Goal: Information Seeking & Learning: Learn about a topic

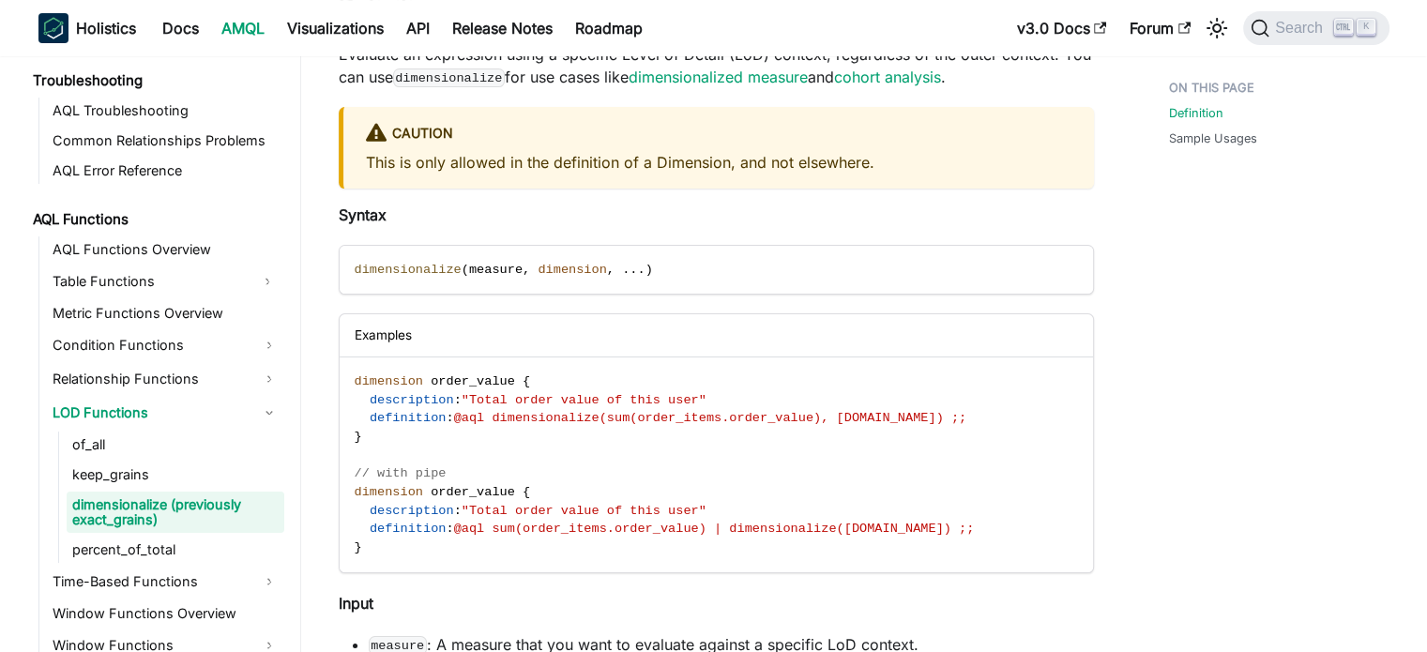
scroll to position [349, 0]
click at [164, 253] on link "AQL Functions Overview" at bounding box center [165, 249] width 237 height 26
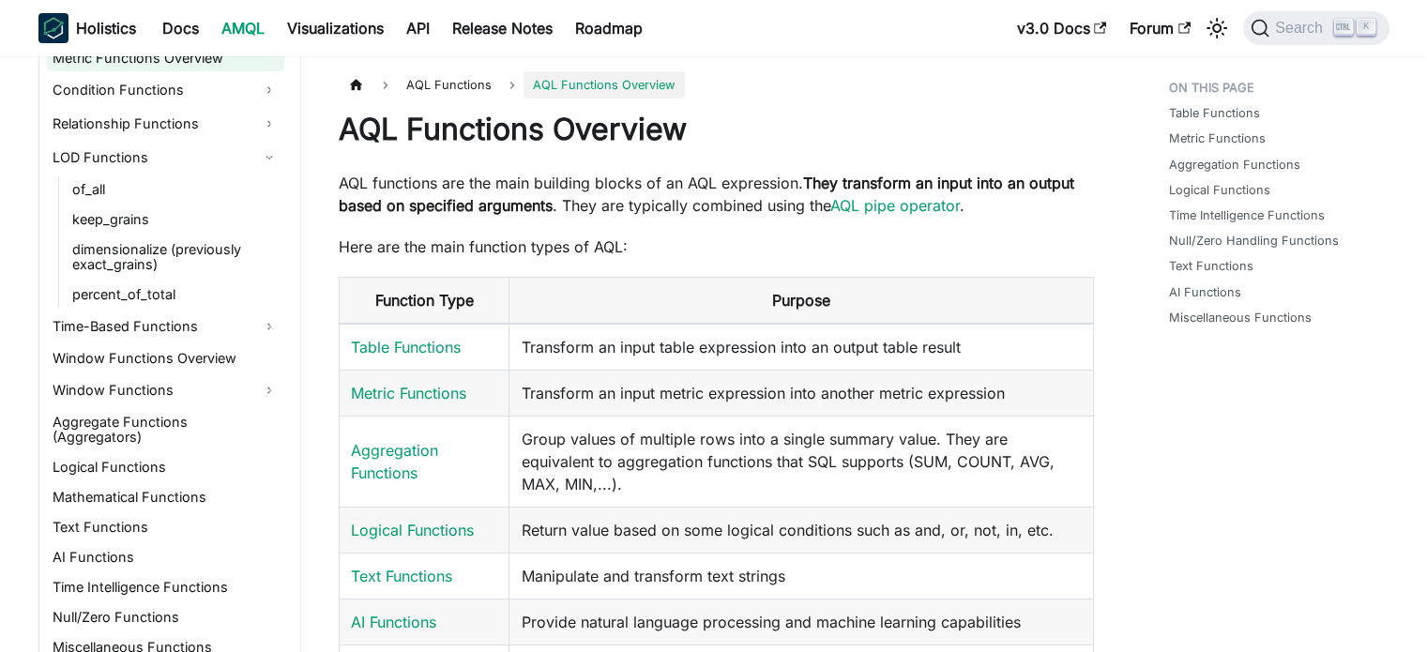
scroll to position [1463, 0]
click at [161, 320] on link "Time-Based Functions" at bounding box center [165, 326] width 237 height 30
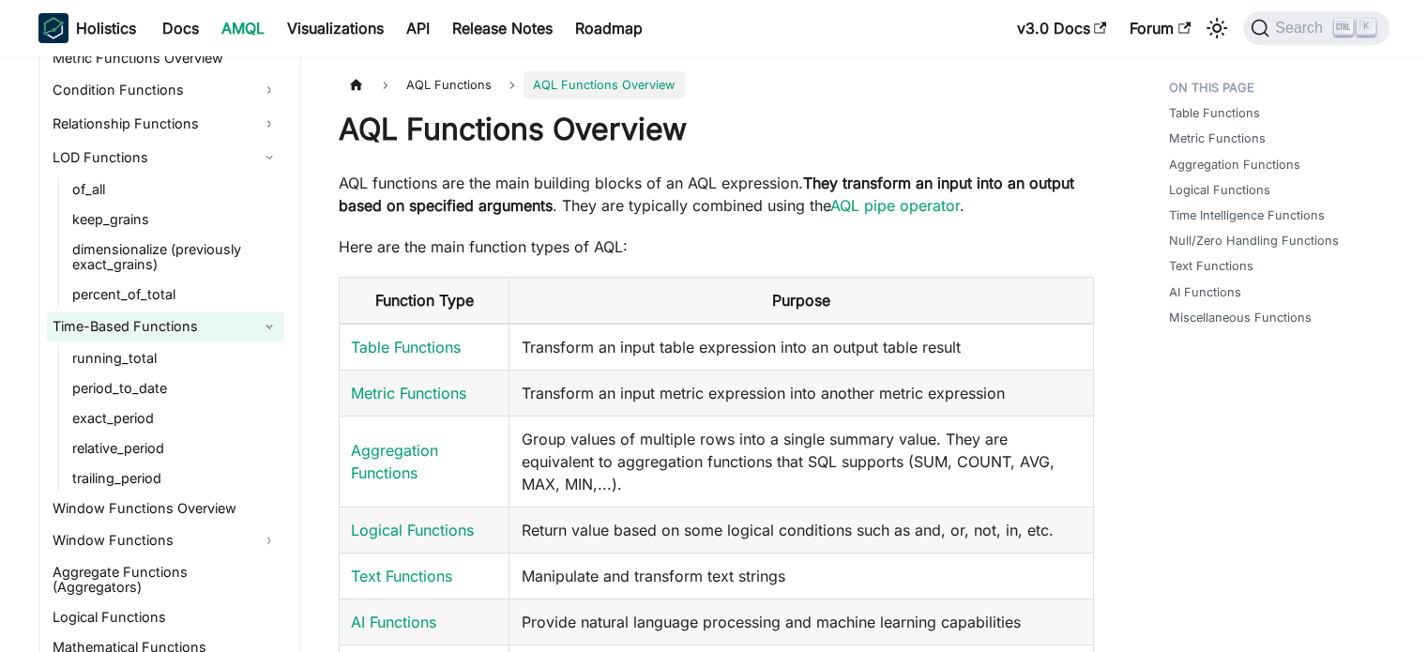
click at [180, 326] on link "Time-Based Functions" at bounding box center [165, 326] width 237 height 30
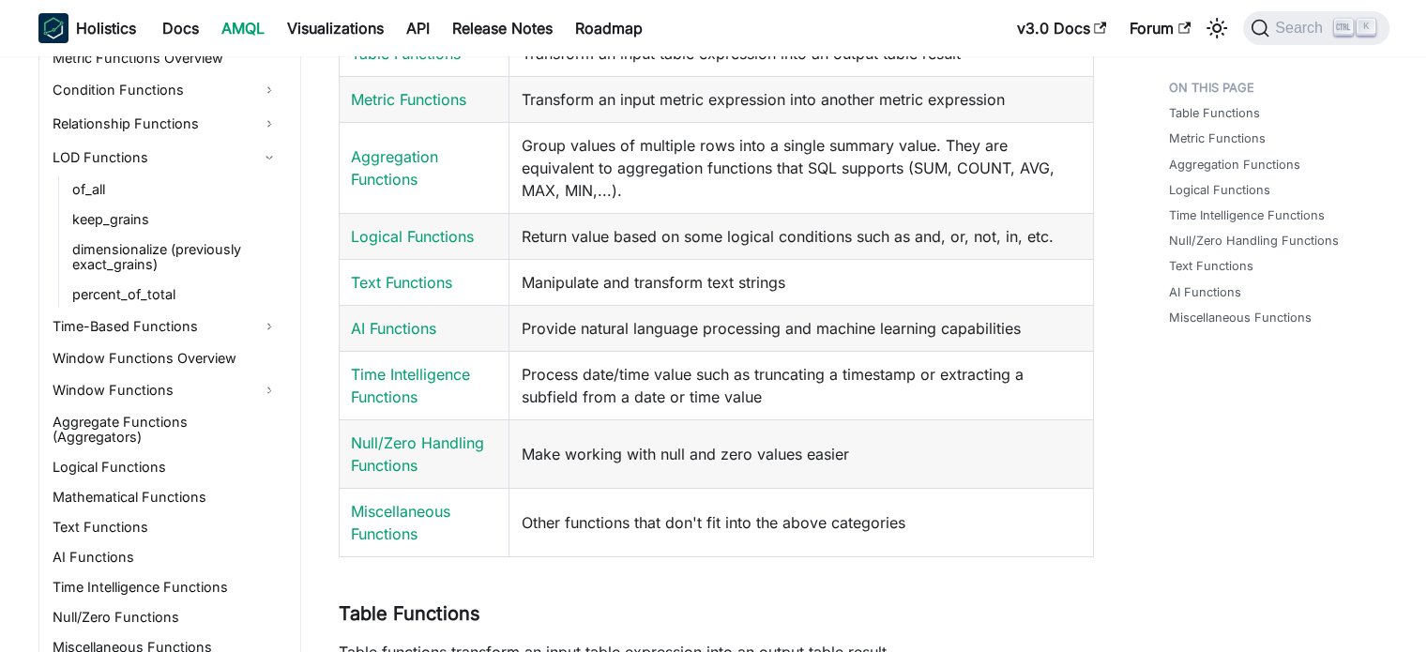
scroll to position [295, 0]
click at [386, 375] on link "Time Intelligence Functions" at bounding box center [410, 383] width 119 height 41
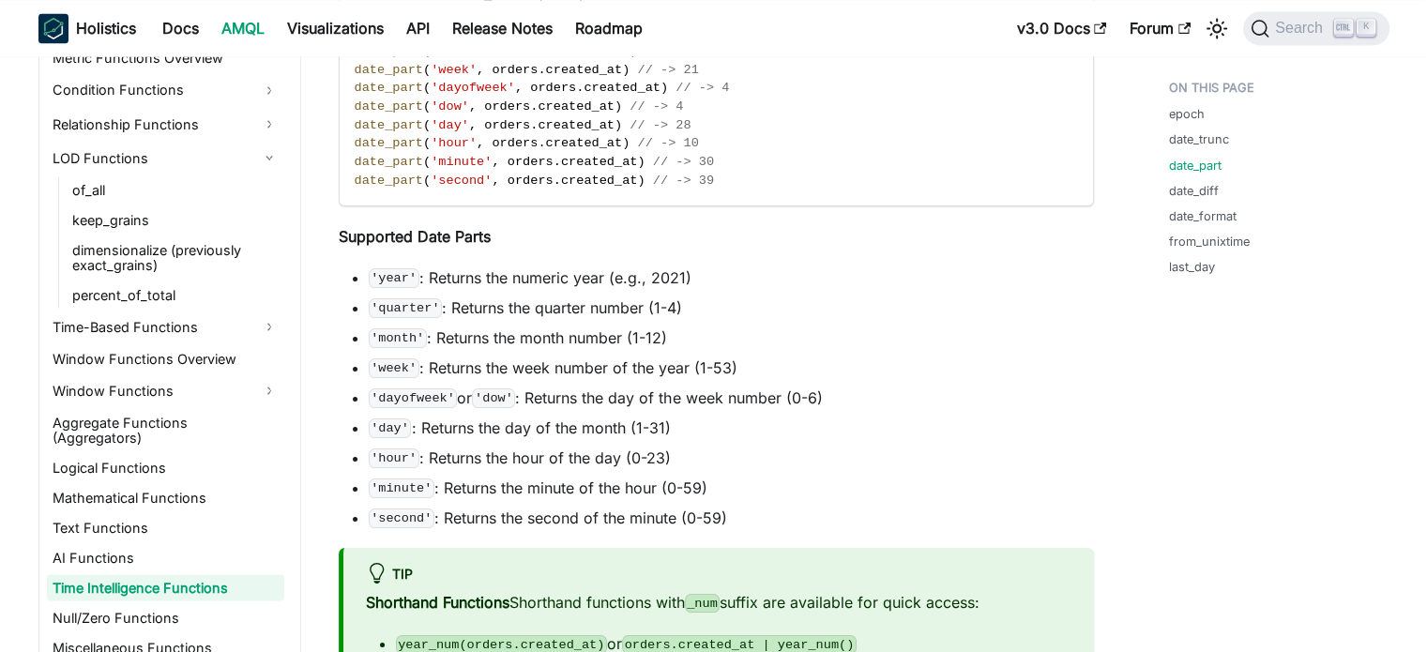
scroll to position [3466, 0]
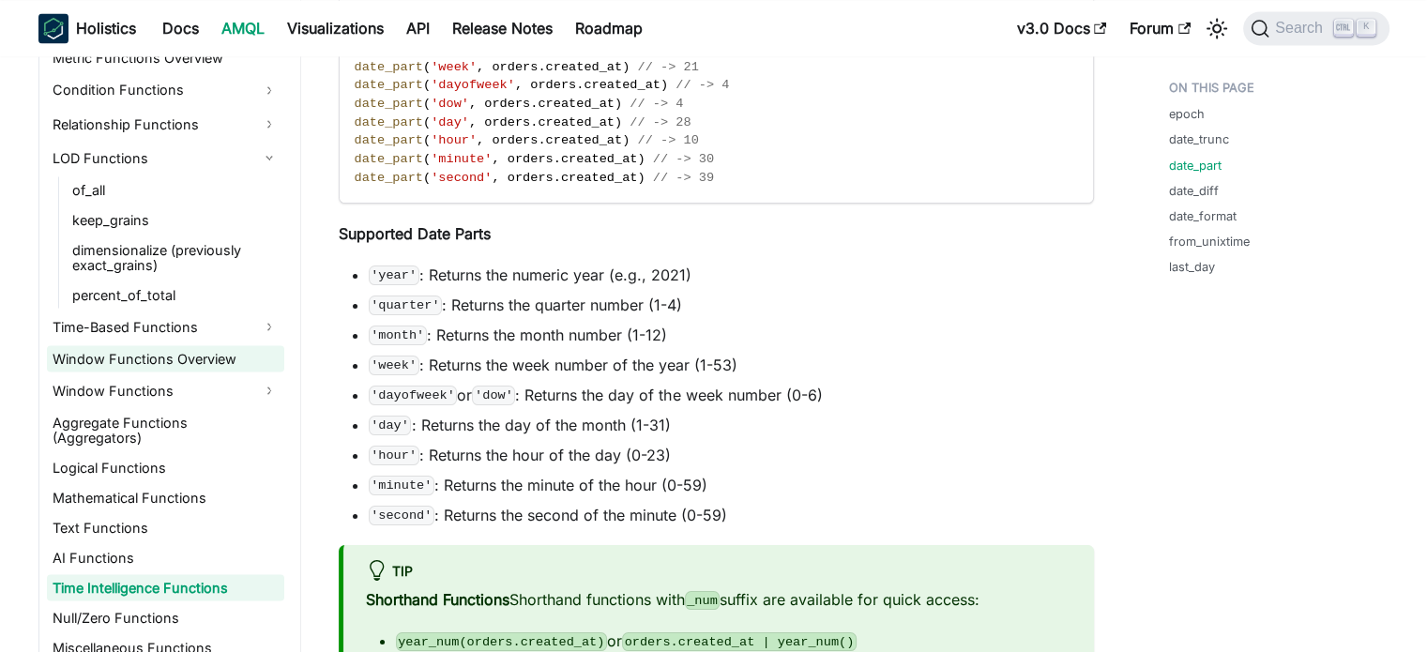
click at [176, 345] on link "Window Functions Overview" at bounding box center [165, 358] width 237 height 26
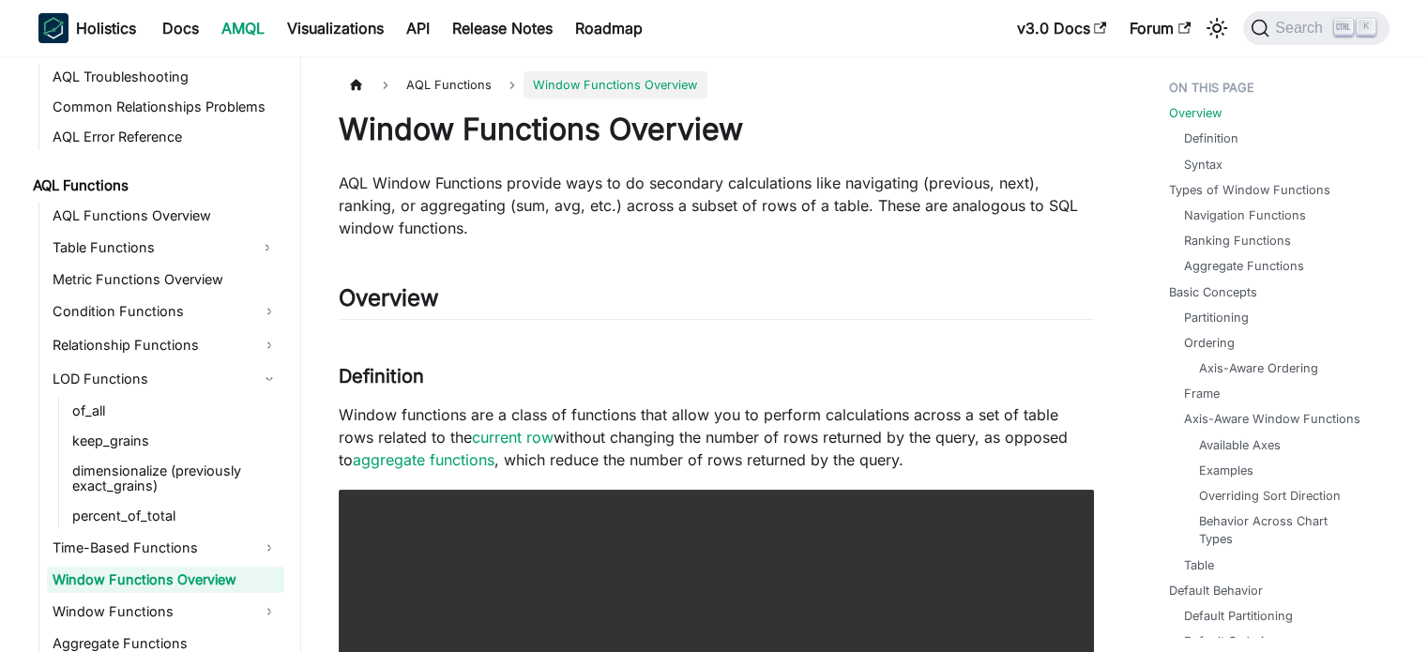
scroll to position [1241, 0]
click at [196, 210] on link "AQL Functions Overview" at bounding box center [165, 217] width 237 height 26
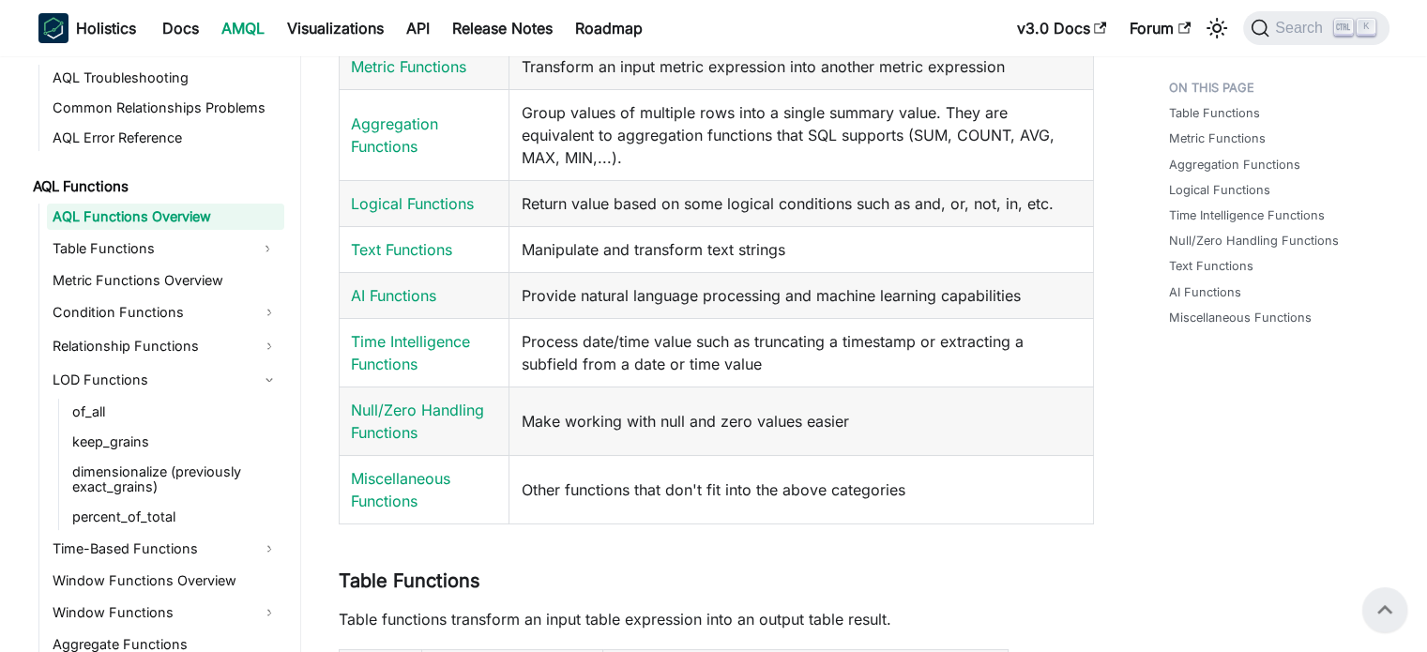
scroll to position [326, 0]
click at [416, 469] on link "Miscellaneous Functions" at bounding box center [400, 489] width 99 height 41
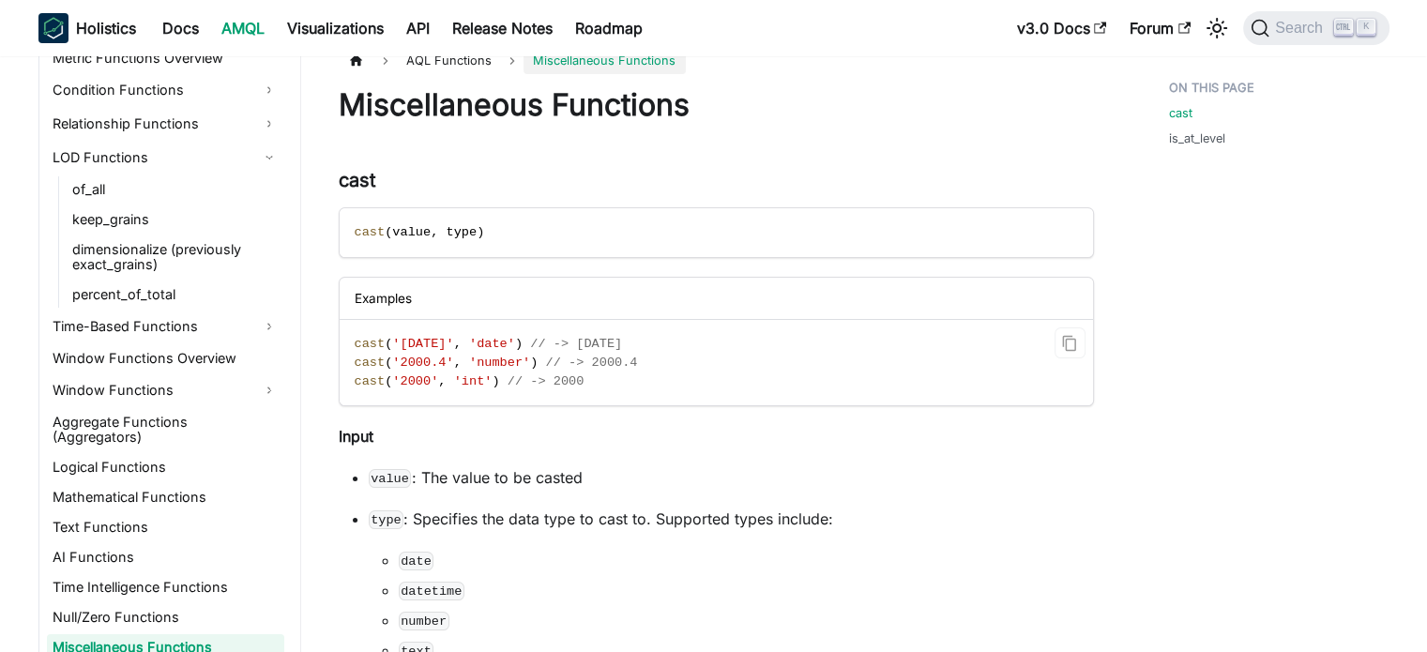
scroll to position [25, 0]
click at [180, 263] on link "dimensionalize (previously exact_grains)" at bounding box center [176, 256] width 218 height 41
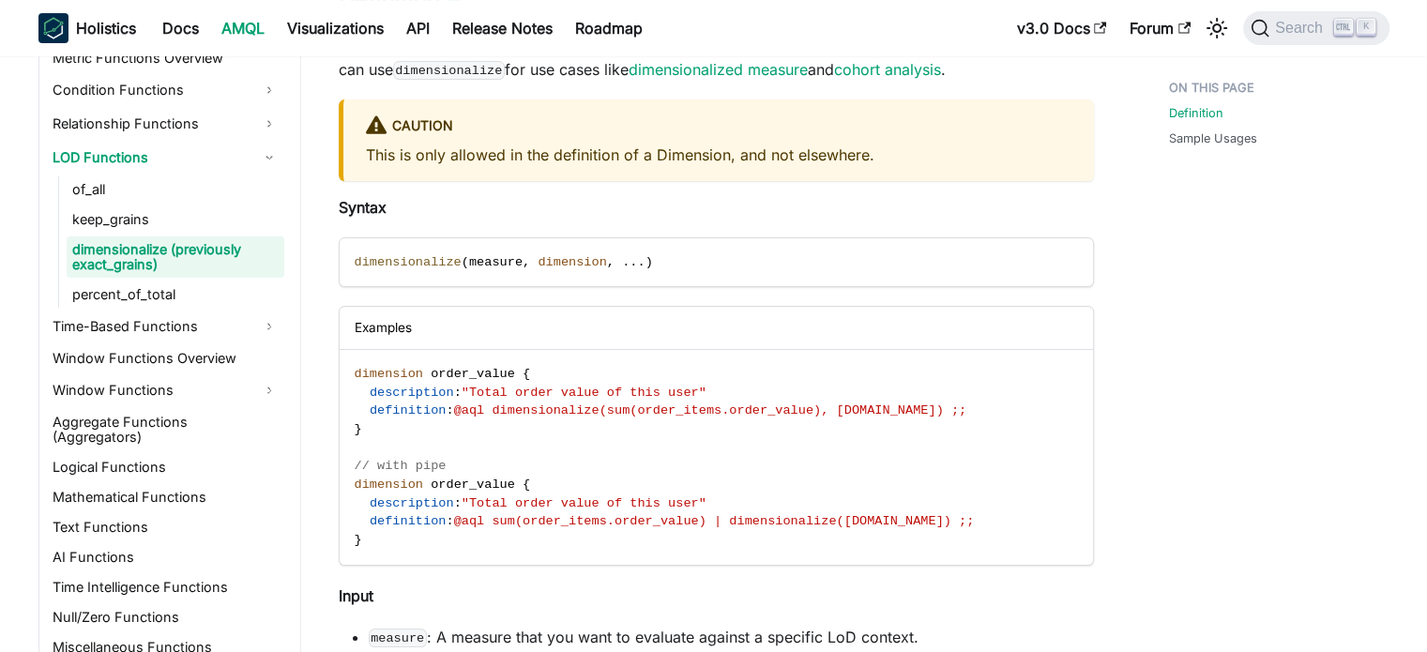
scroll to position [392, 0]
